Goal: Navigation & Orientation: Go to known website

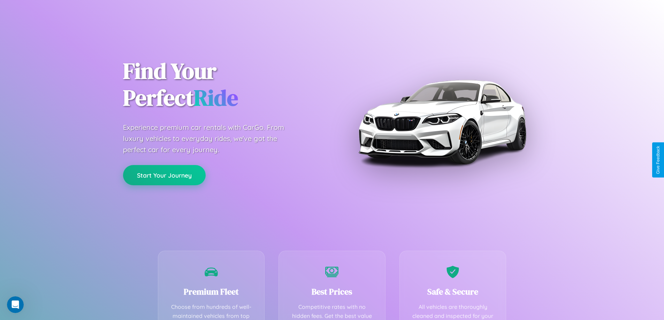
click at [164, 176] on button "Start Your Journey" at bounding box center [164, 175] width 83 height 20
click at [164, 175] on button "Start Your Journey" at bounding box center [164, 175] width 83 height 20
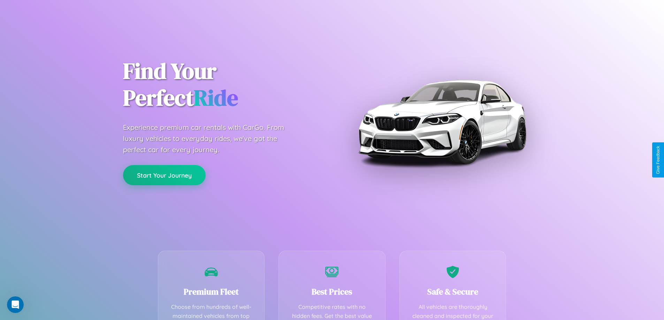
click at [164, 175] on button "Start Your Journey" at bounding box center [164, 175] width 83 height 20
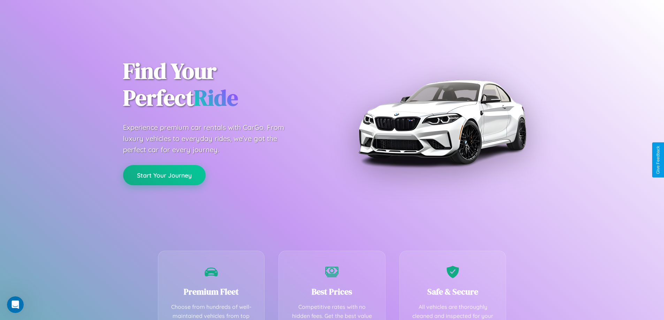
click at [164, 175] on button "Start Your Journey" at bounding box center [164, 175] width 83 height 20
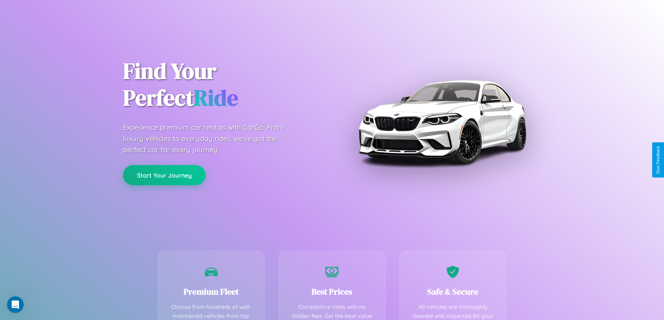
click at [164, 175] on button "Start Your Journey" at bounding box center [164, 175] width 83 height 20
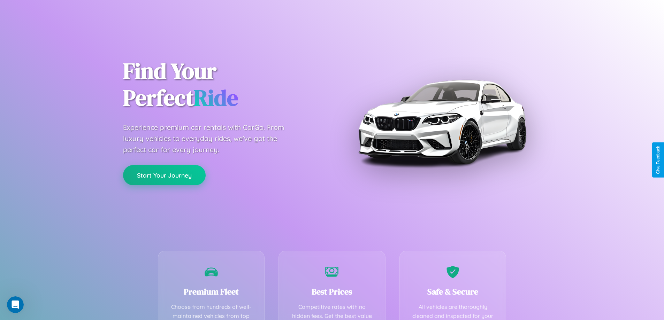
click at [164, 175] on button "Start Your Journey" at bounding box center [164, 175] width 83 height 20
